Goal: Book appointment/travel/reservation

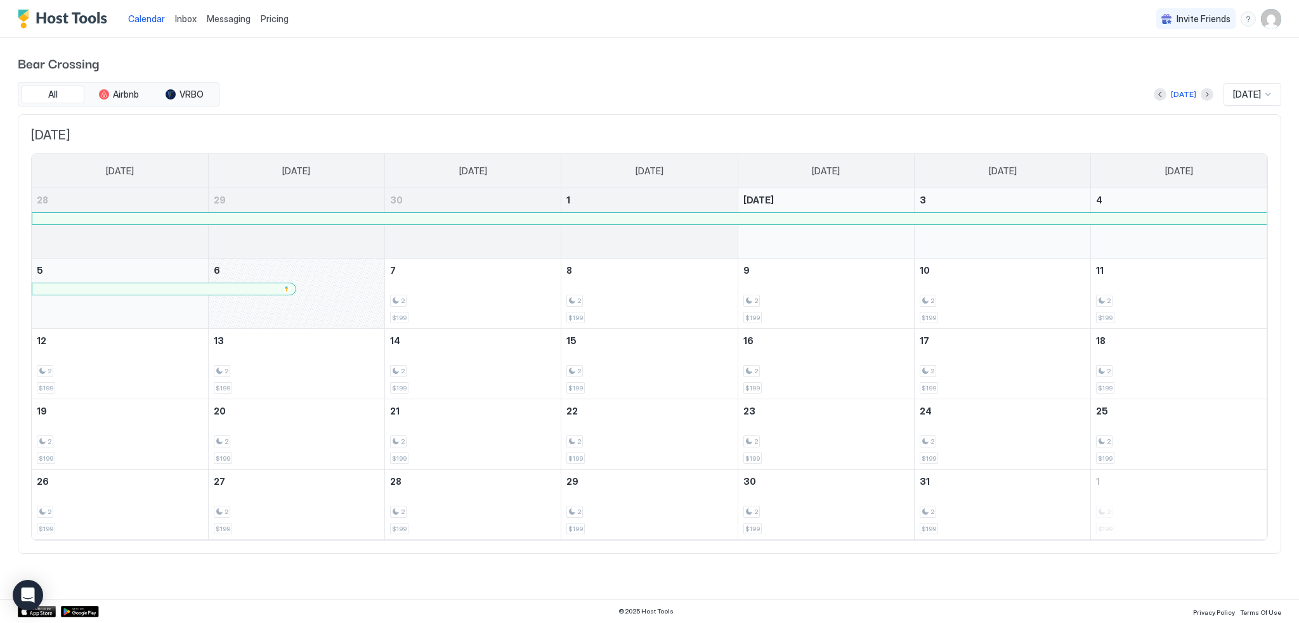
click at [475, 39] on div "Bear Crossing All Airbnb VRBO [DATE] [DATE] [DATE] [DATE] [DATE] [DATE] [DATE] …" at bounding box center [649, 303] width 1263 height 531
click at [1159, 96] on button "Previous month" at bounding box center [1159, 94] width 13 height 13
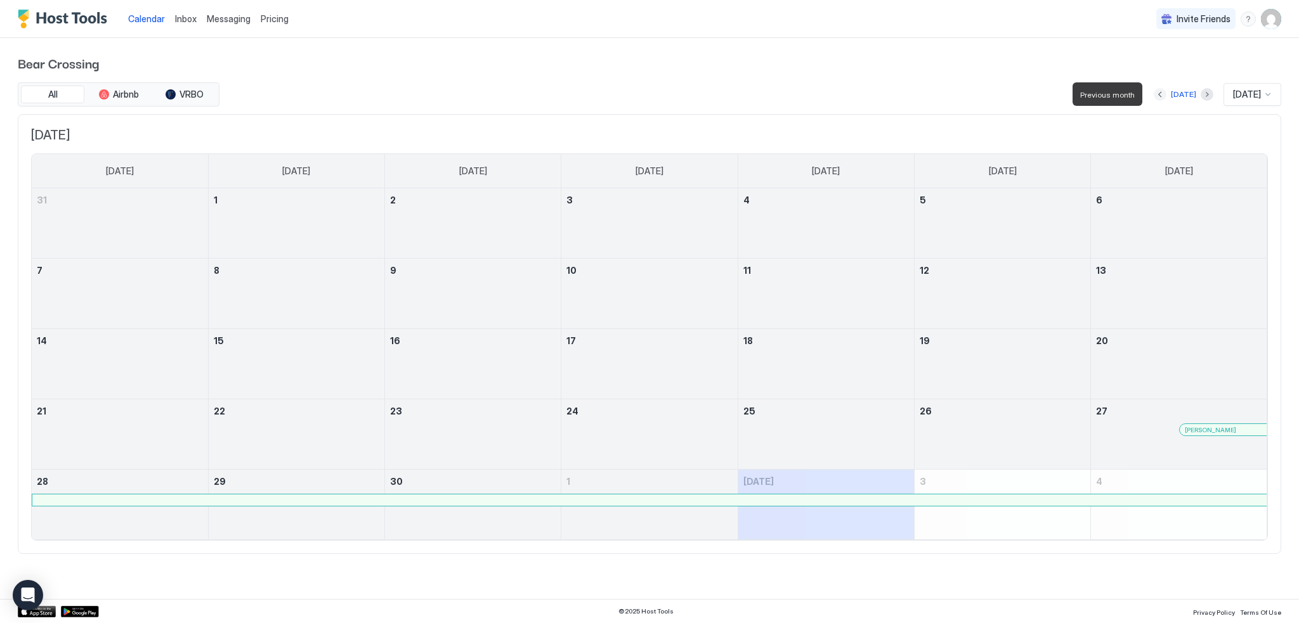
click at [1159, 96] on button "Previous month" at bounding box center [1159, 94] width 13 height 13
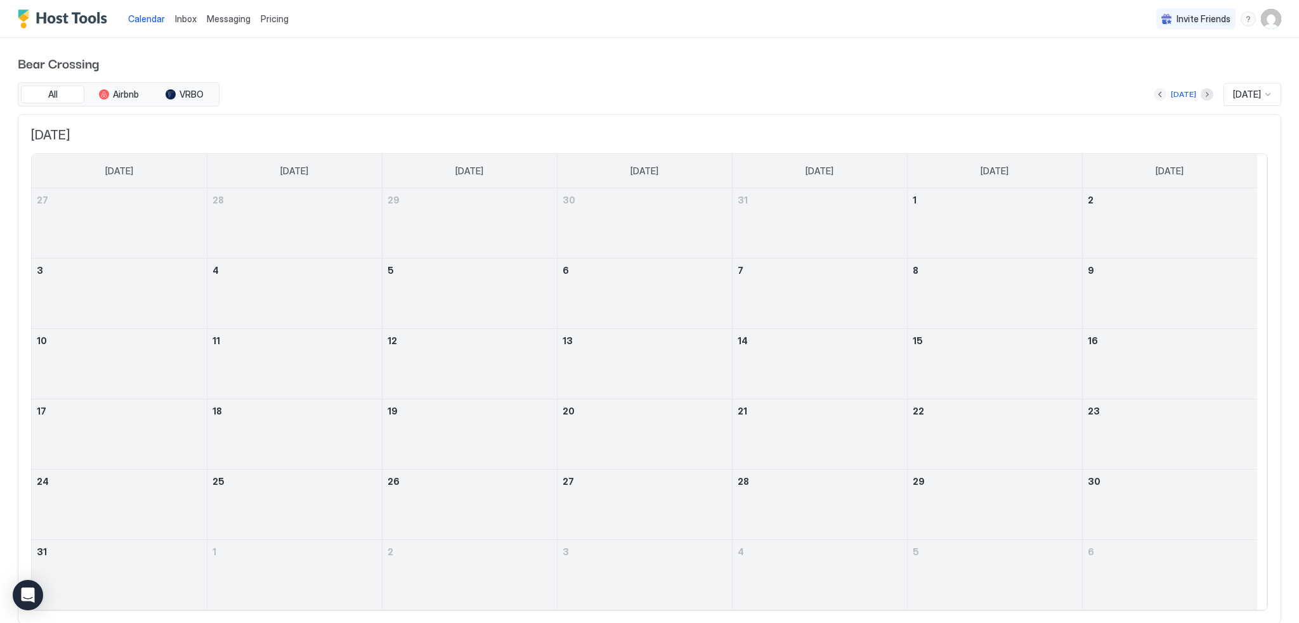
click at [1153, 96] on button "Previous month" at bounding box center [1159, 94] width 13 height 13
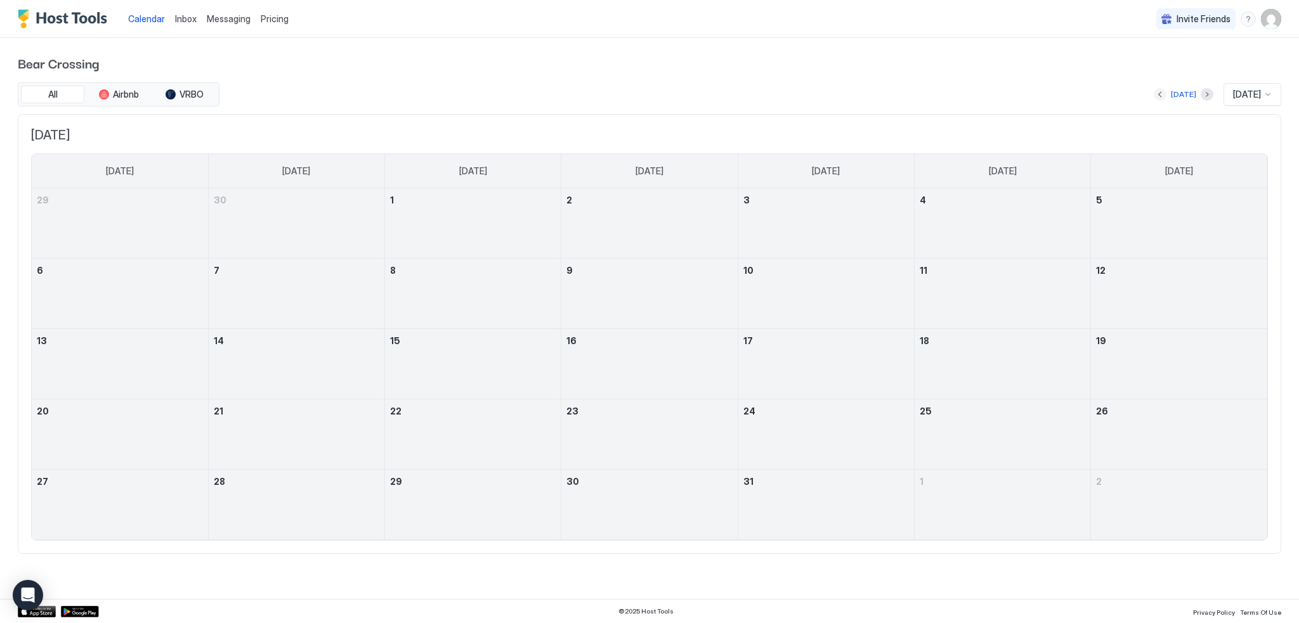
click at [1159, 91] on button "Previous month" at bounding box center [1159, 94] width 13 height 13
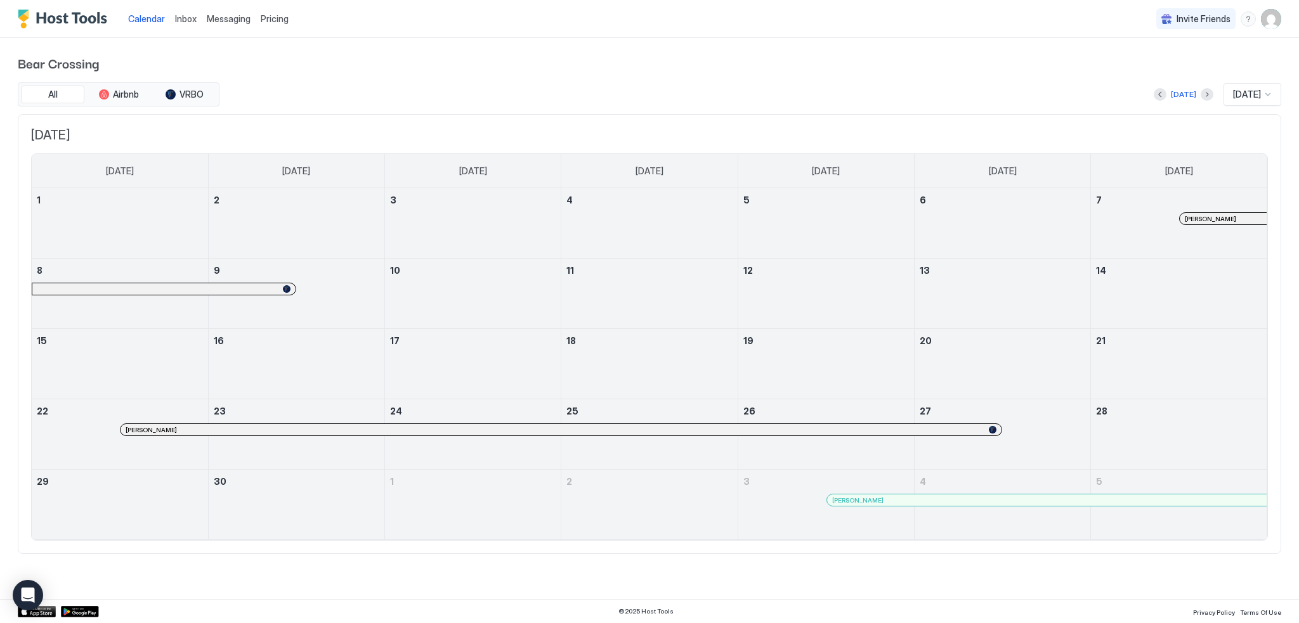
click at [1259, 101] on div "[DATE]" at bounding box center [1252, 94] width 58 height 23
click at [1249, 195] on div "[DATE]" at bounding box center [1252, 191] width 56 height 25
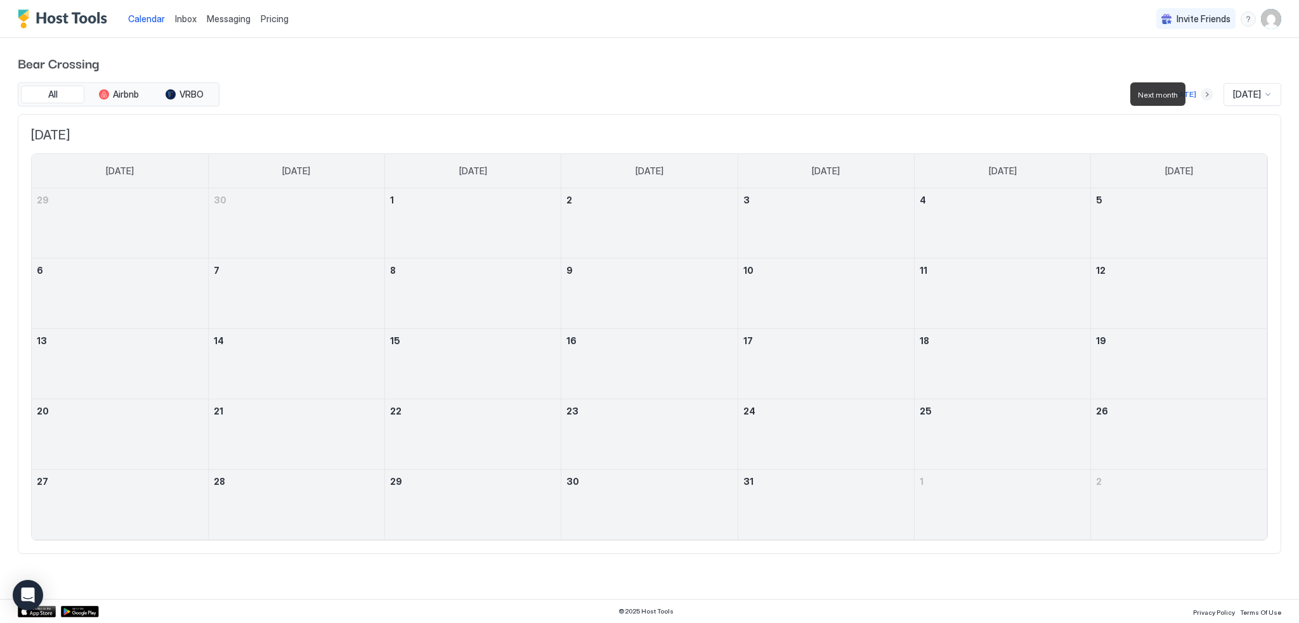
click at [1200, 93] on button "Next month" at bounding box center [1206, 94] width 13 height 13
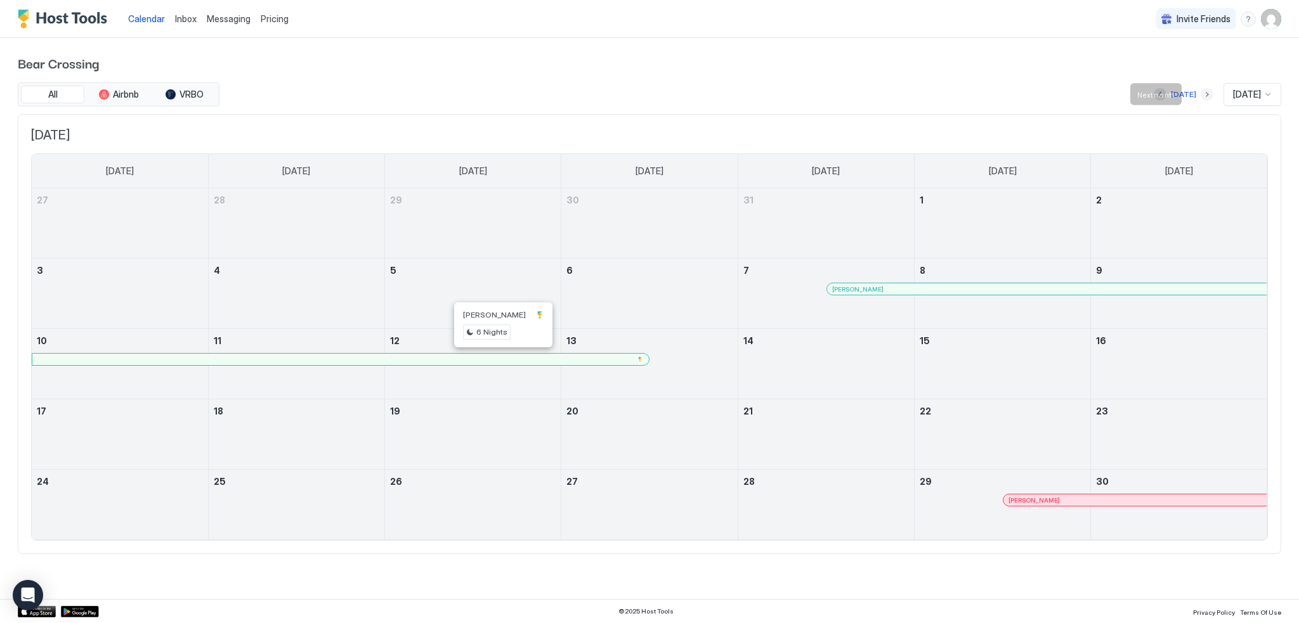
click at [1200, 93] on button "Next month" at bounding box center [1206, 94] width 13 height 13
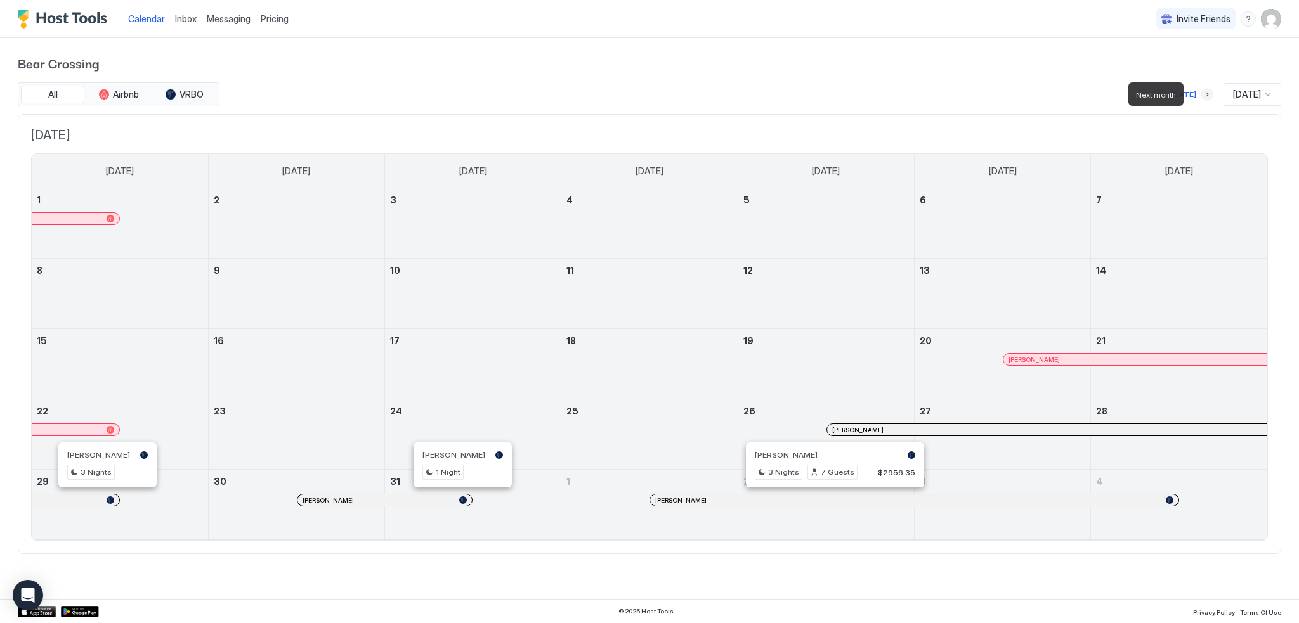
click at [1200, 95] on button "Next month" at bounding box center [1206, 94] width 13 height 13
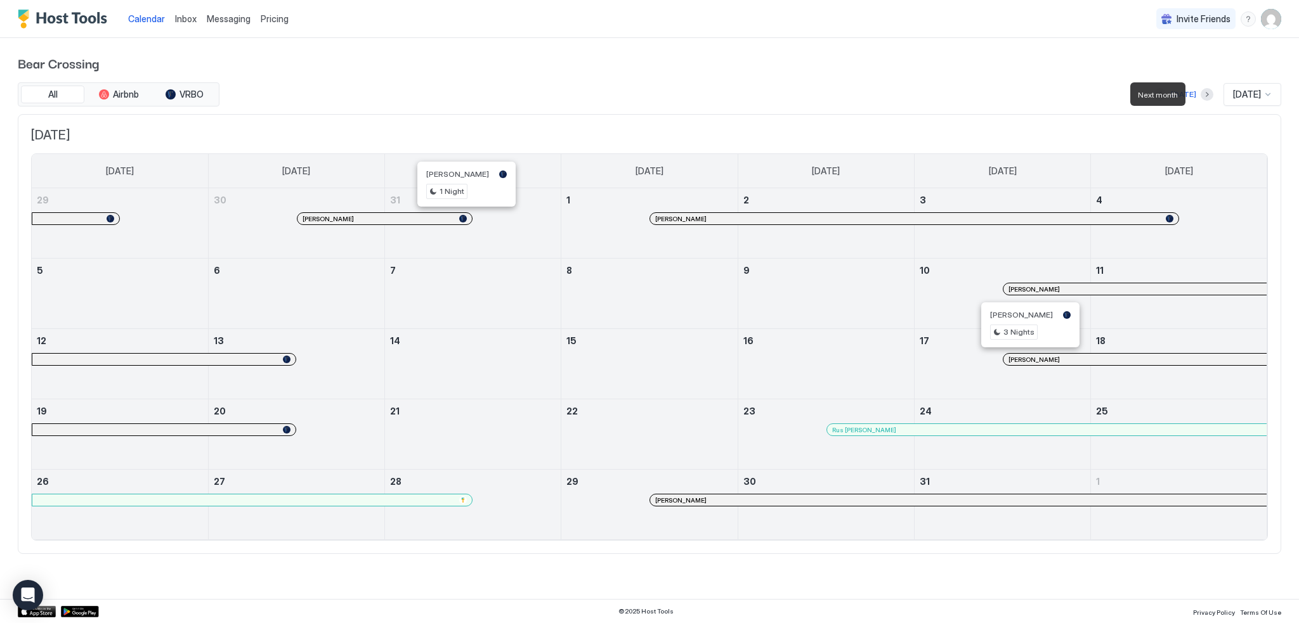
click at [1202, 99] on div at bounding box center [1206, 94] width 13 height 13
click at [1200, 96] on button "Next month" at bounding box center [1206, 94] width 13 height 13
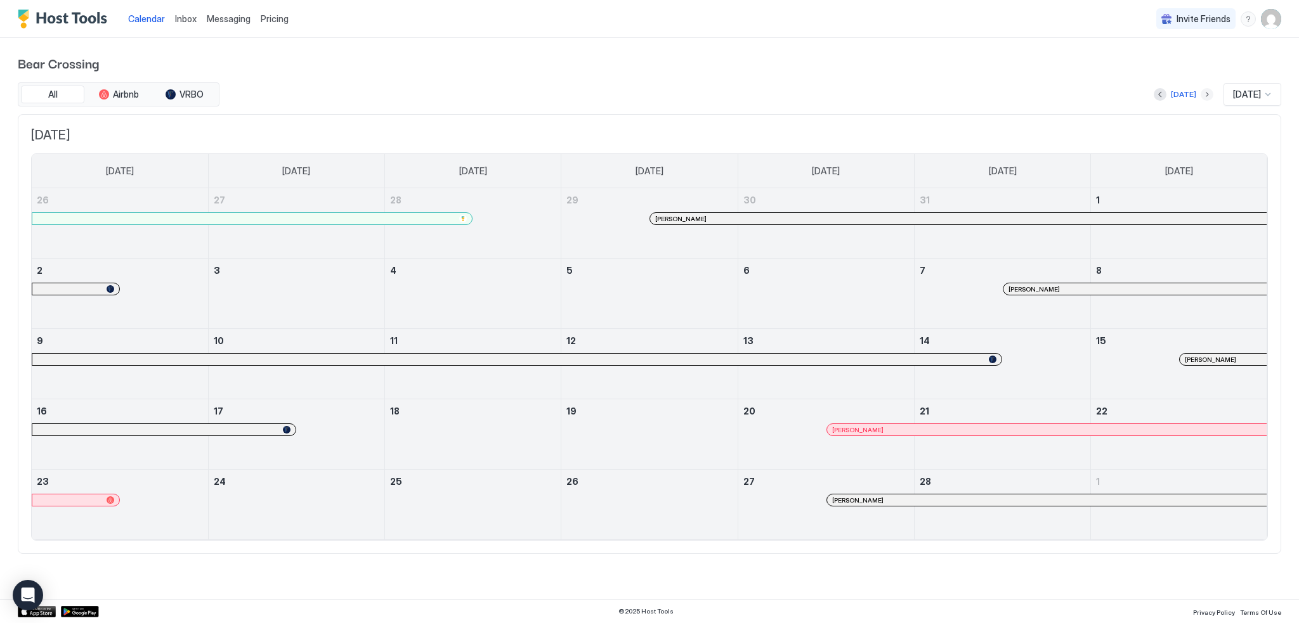
click at [1200, 94] on button "Next month" at bounding box center [1206, 94] width 13 height 13
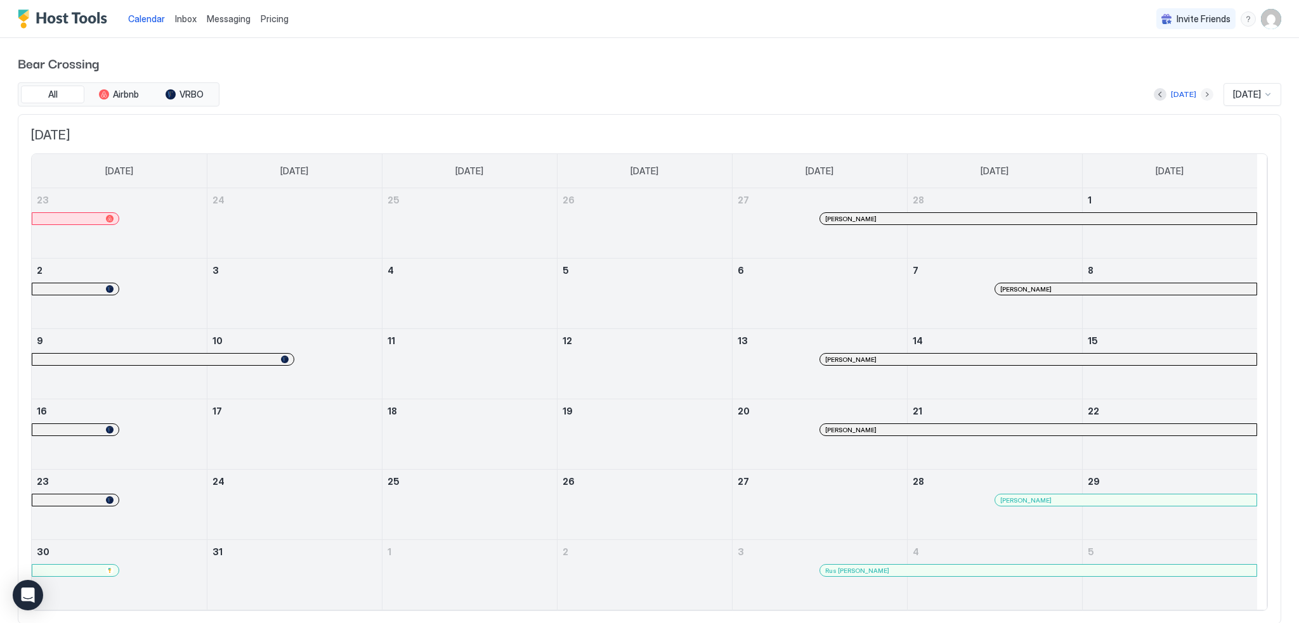
click at [1200, 93] on button "Next month" at bounding box center [1206, 94] width 13 height 13
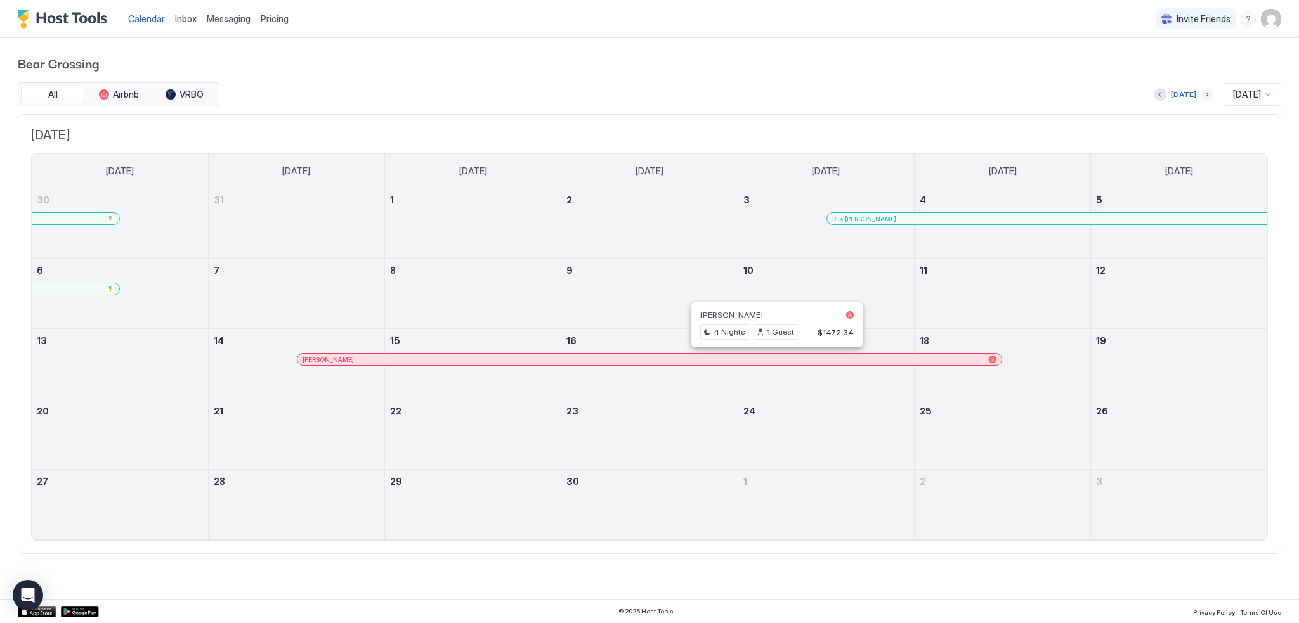
click at [1200, 100] on button "Next month" at bounding box center [1206, 94] width 13 height 13
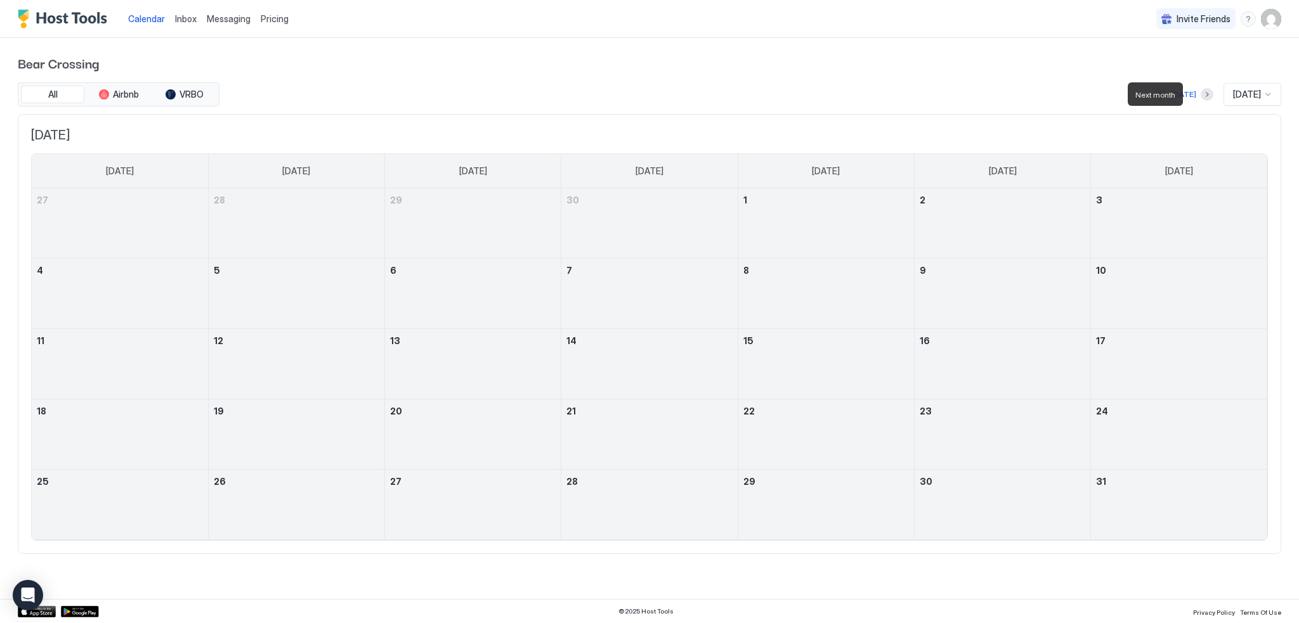
click at [1200, 100] on div at bounding box center [1206, 94] width 13 height 13
click at [1200, 97] on button "Next month" at bounding box center [1206, 94] width 13 height 13
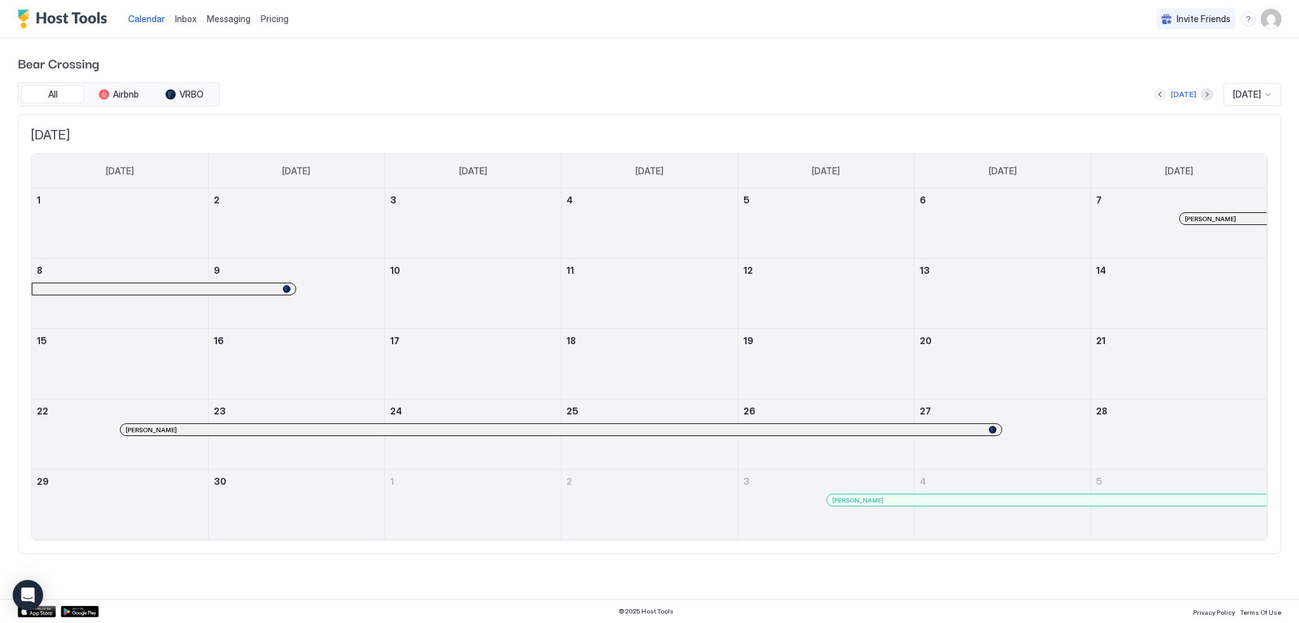
click at [1155, 93] on button "Previous month" at bounding box center [1159, 94] width 13 height 13
